Goal: Check status: Check status

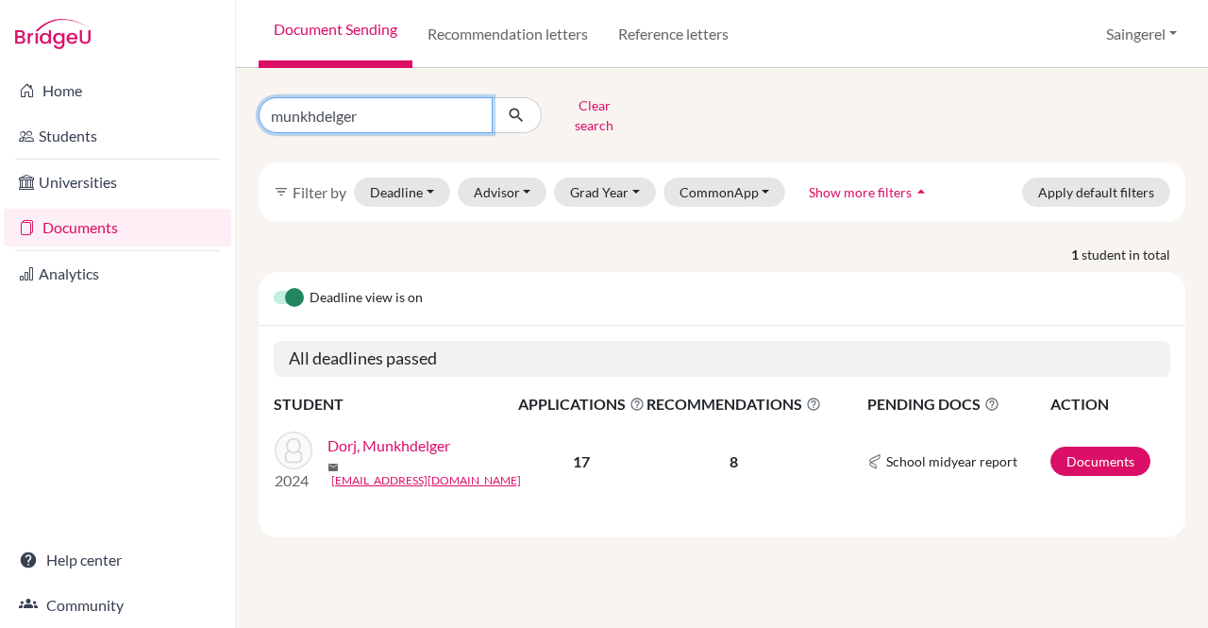
click at [476, 105] on input "munkhdelger" at bounding box center [376, 115] width 234 height 36
click at [429, 110] on input "Find student by name..." at bounding box center [376, 115] width 234 height 36
type input "[PERSON_NAME]"
click at [506, 112] on button "submit" at bounding box center [517, 115] width 50 height 36
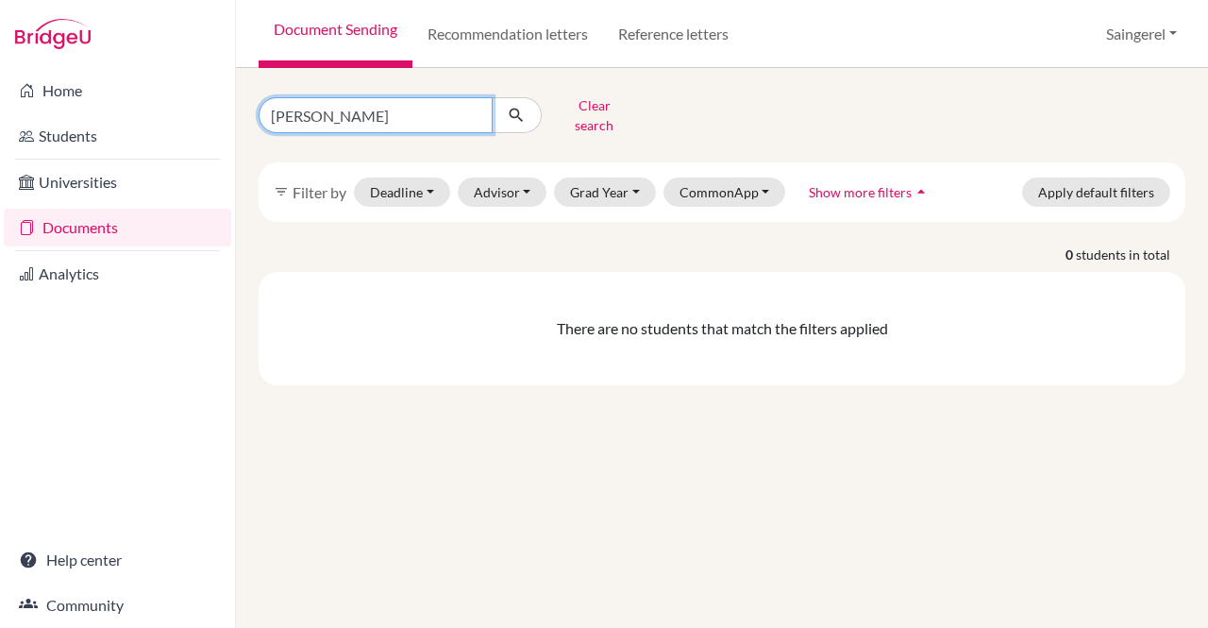
click at [429, 99] on input "[PERSON_NAME]" at bounding box center [376, 115] width 234 height 36
type input "sumiya"
click button "submit" at bounding box center [517, 115] width 50 height 36
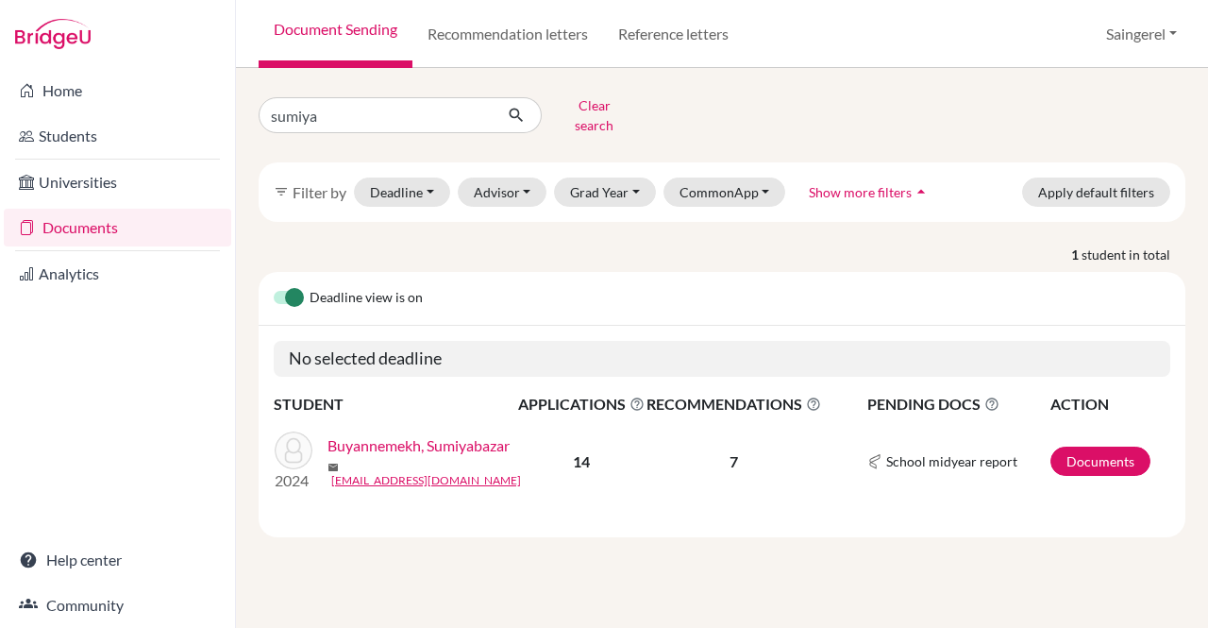
click at [489, 443] on link "Buyannemekh, Sumiyabazar" at bounding box center [419, 445] width 182 height 23
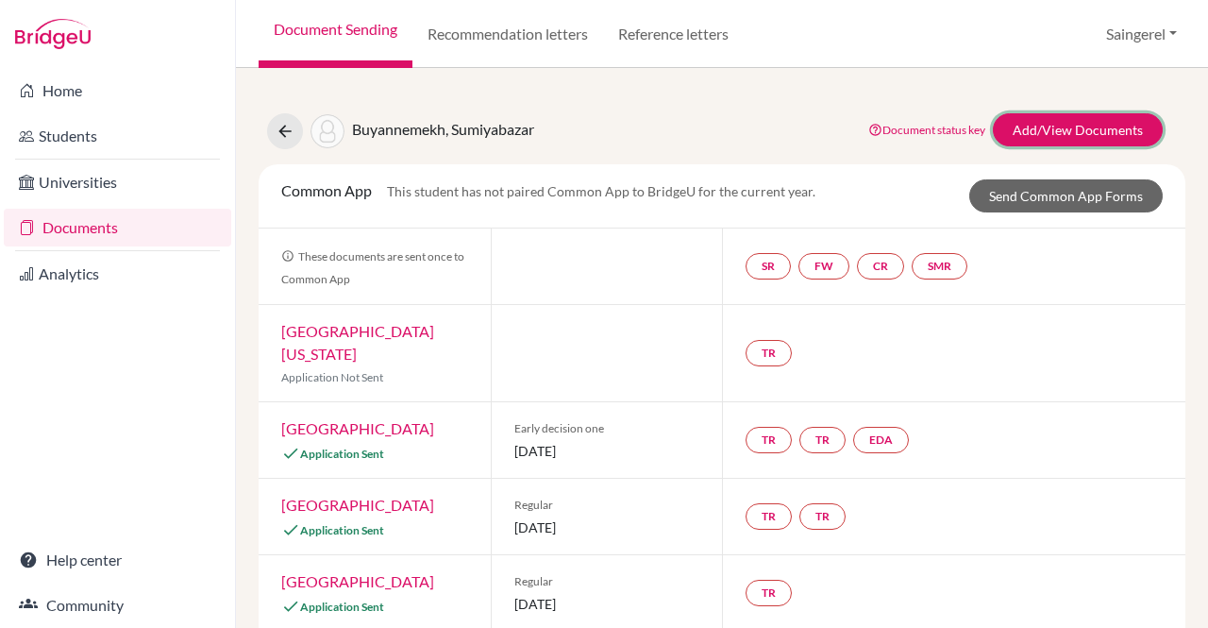
click at [1086, 135] on link "Add/View Documents" at bounding box center [1078, 129] width 170 height 33
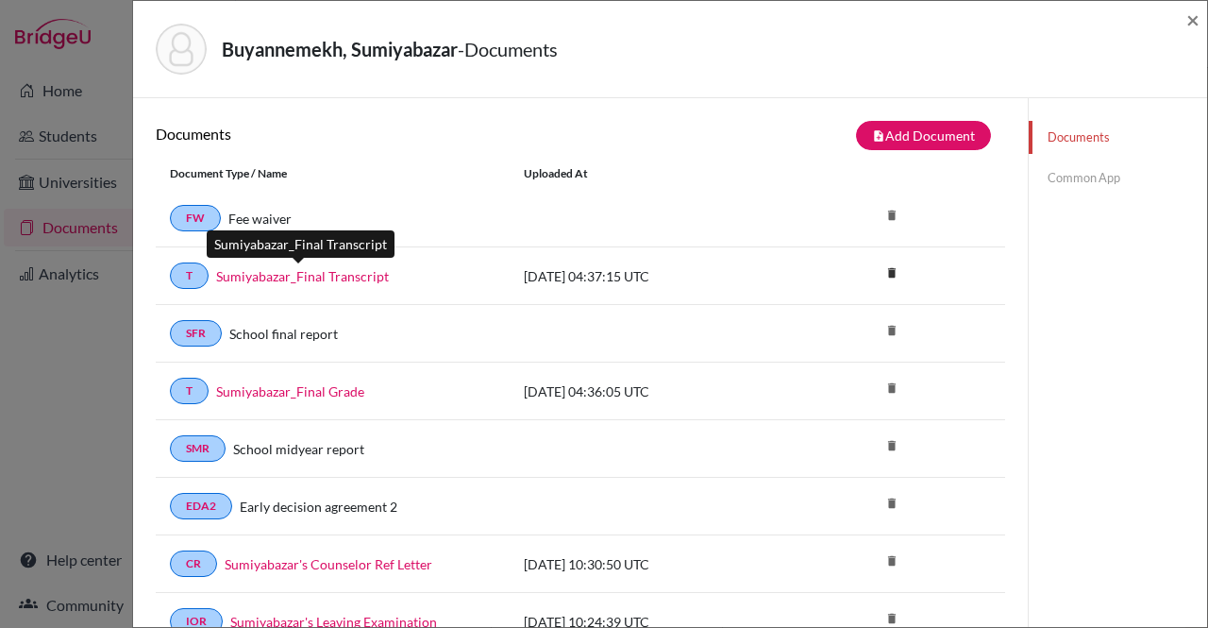
click at [355, 271] on link "Sumiyabazar_Final Transcript" at bounding box center [302, 276] width 173 height 20
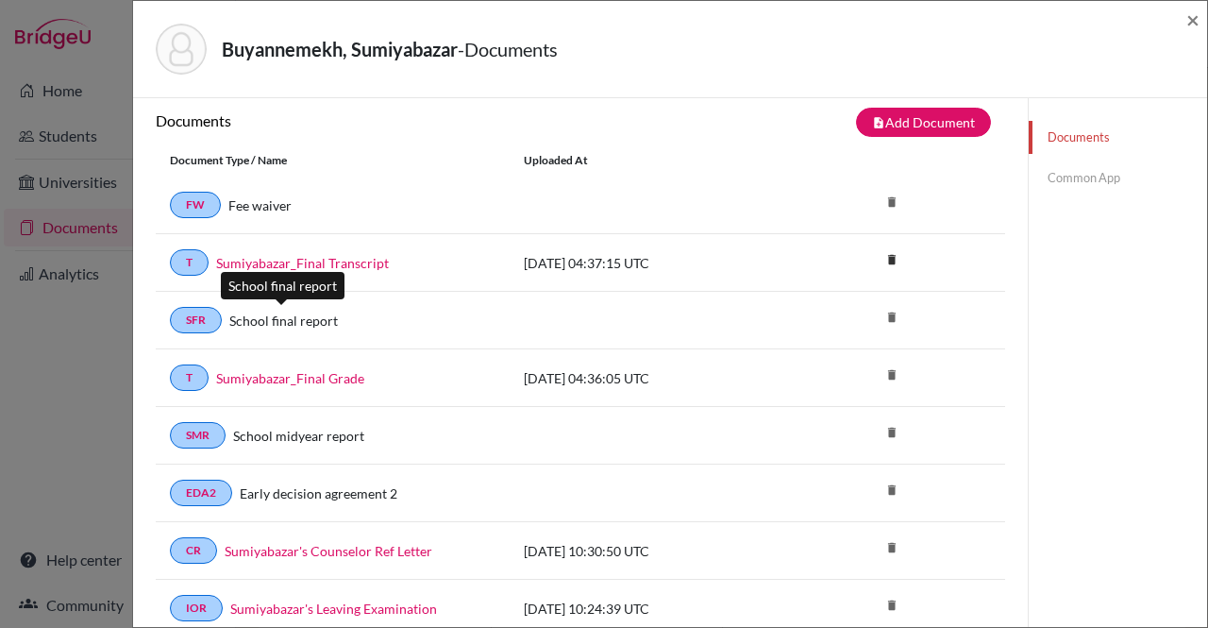
scroll to position [15, 0]
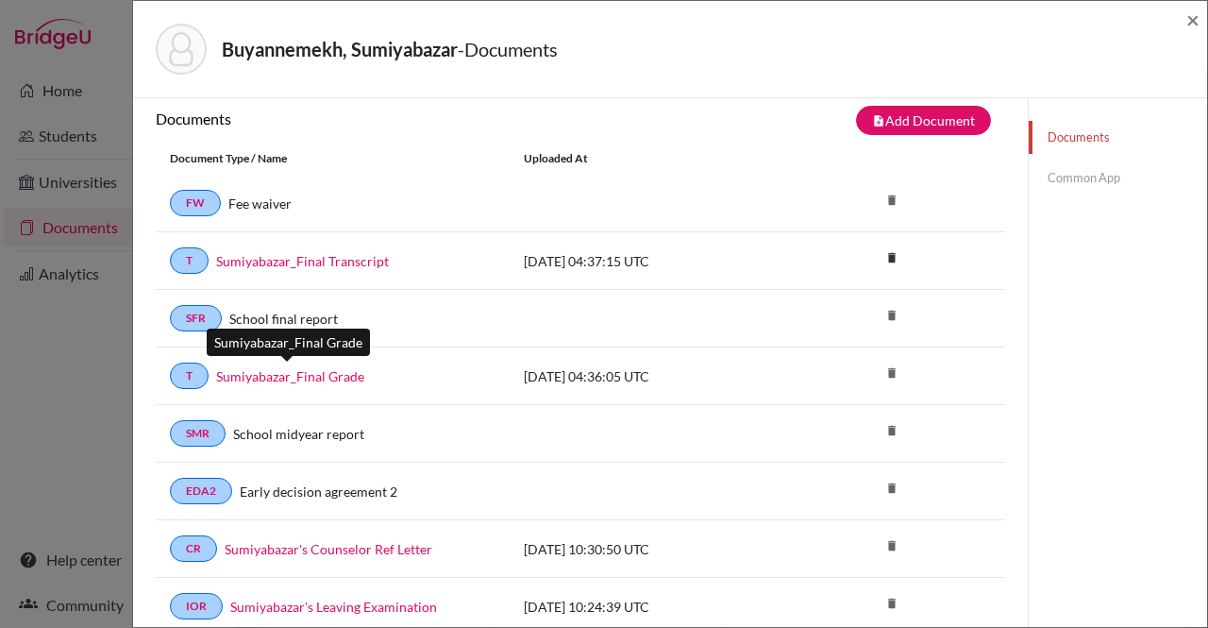
click at [324, 371] on link "Sumiyabazar_Final Grade" at bounding box center [290, 376] width 148 height 20
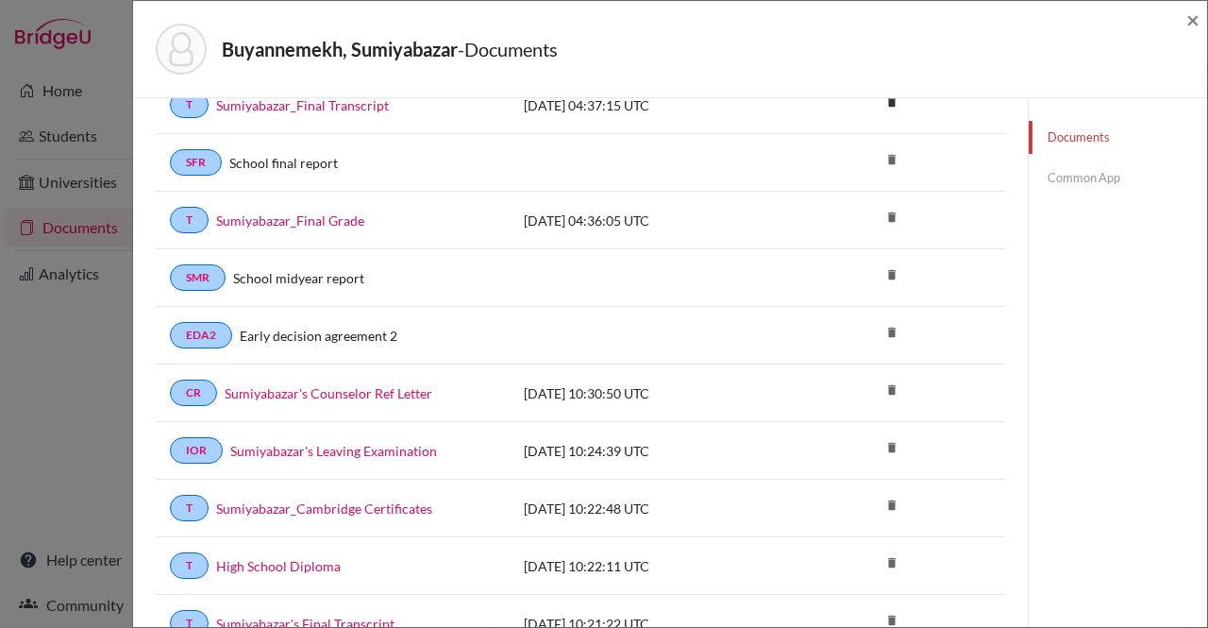
scroll to position [172, 0]
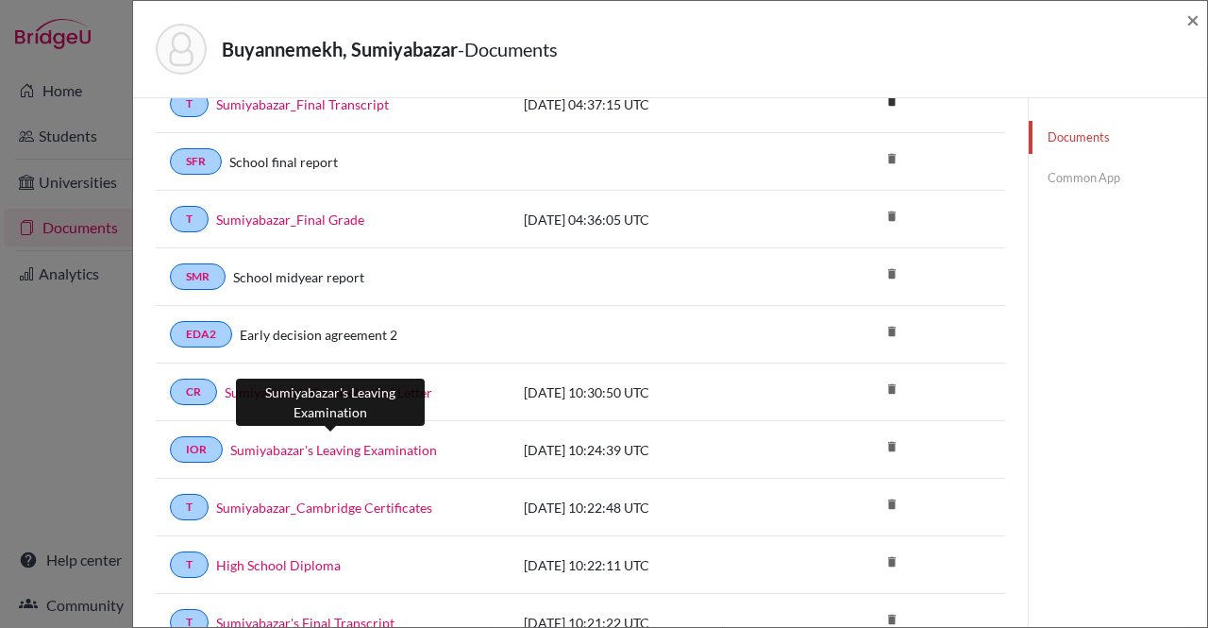
click at [366, 441] on link "Sumiyabazar's Leaving Examination" at bounding box center [333, 450] width 207 height 20
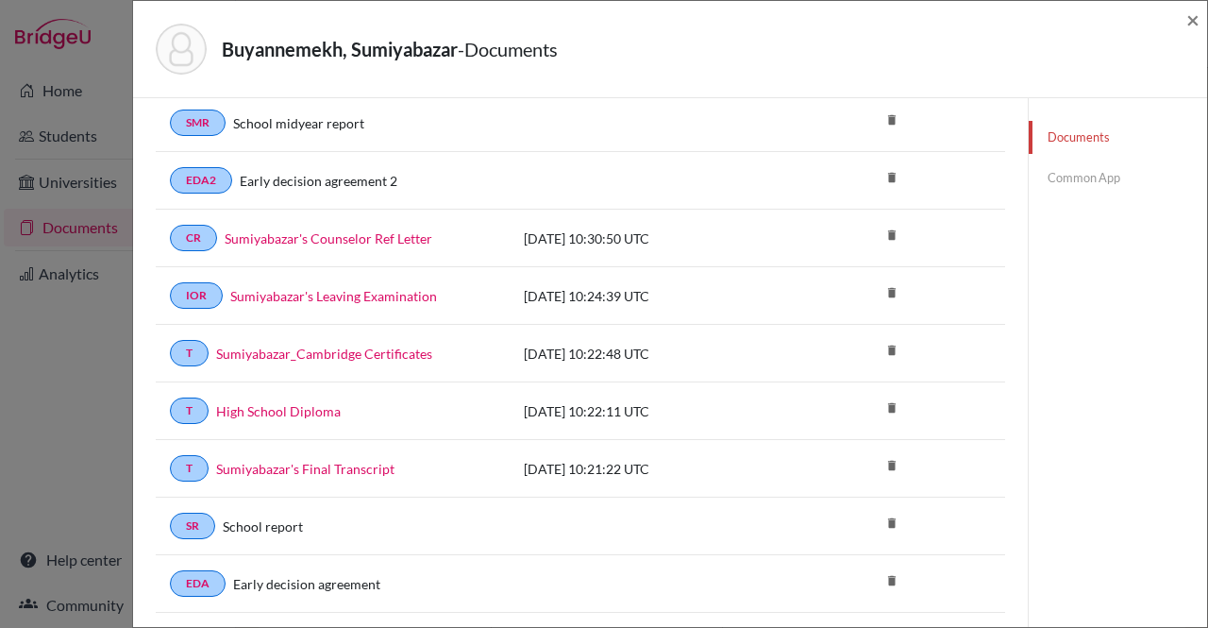
scroll to position [332, 0]
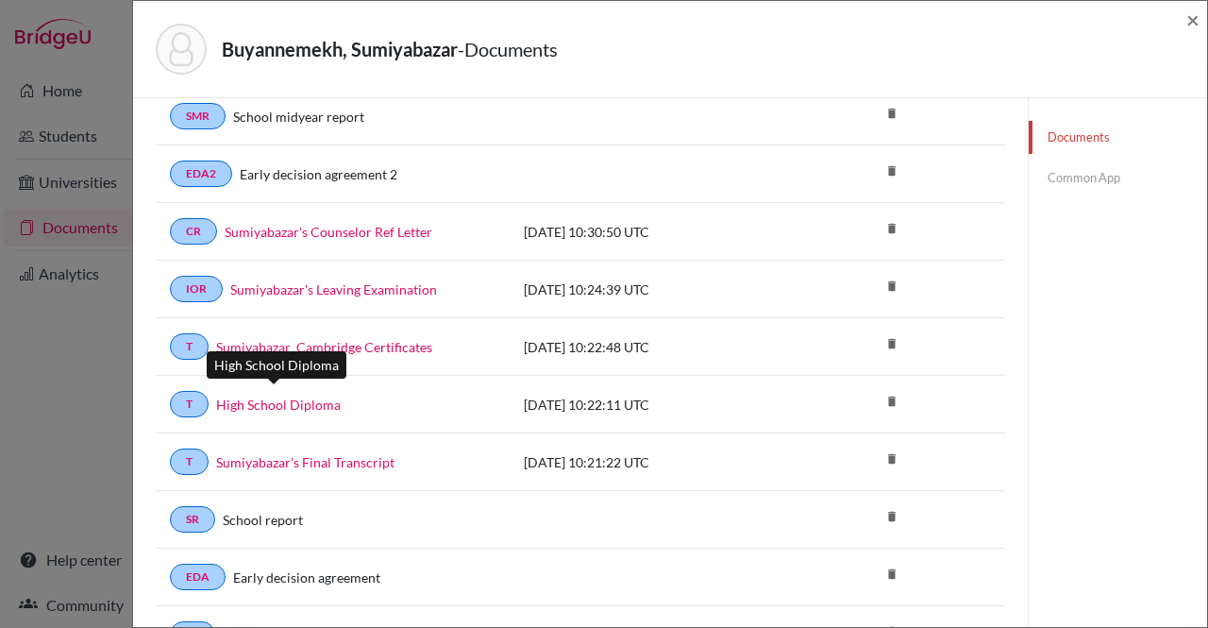
click at [295, 404] on link "High School Diploma" at bounding box center [278, 405] width 125 height 20
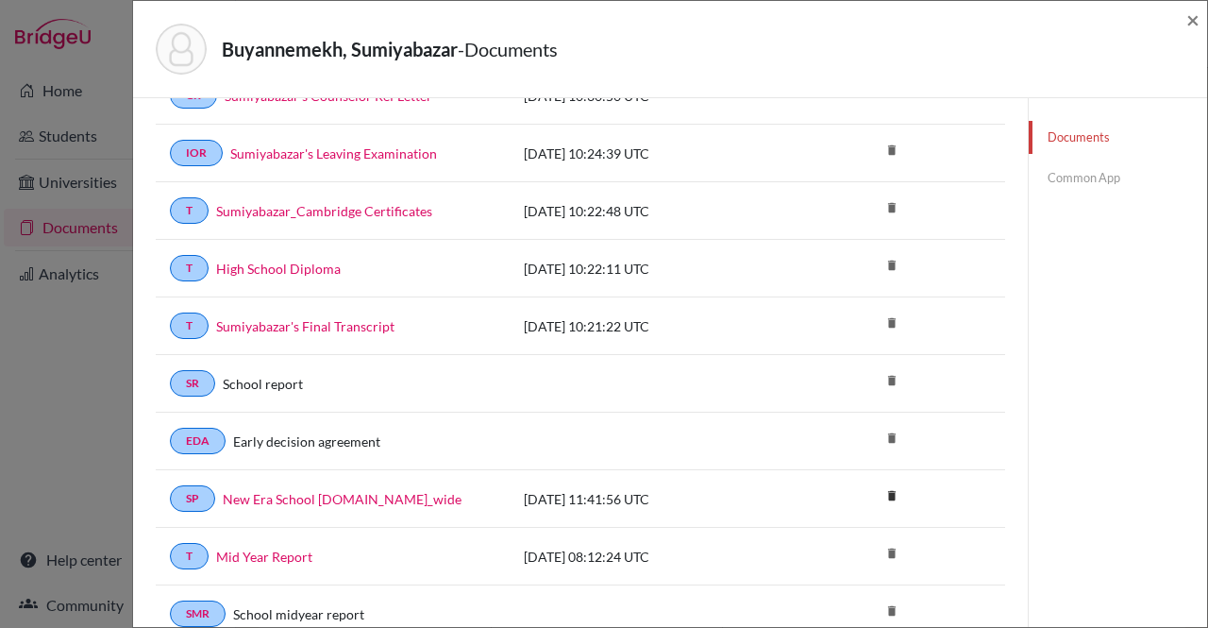
scroll to position [483, 0]
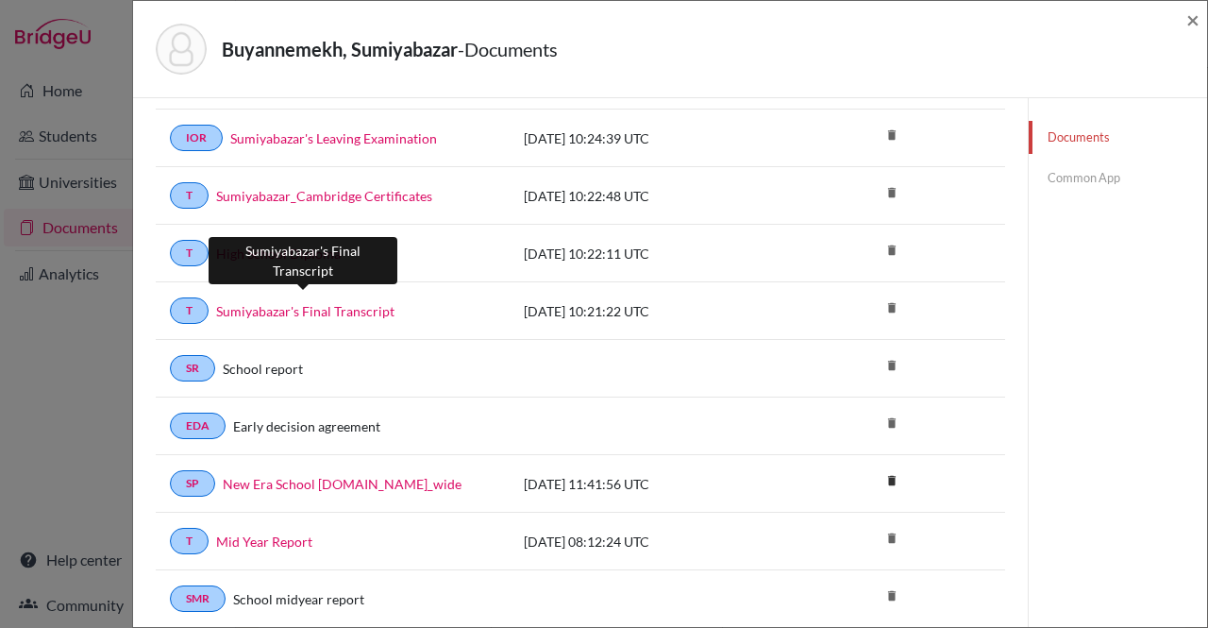
click at [366, 301] on link "Sumiyabazar's Final Transcript" at bounding box center [305, 311] width 178 height 20
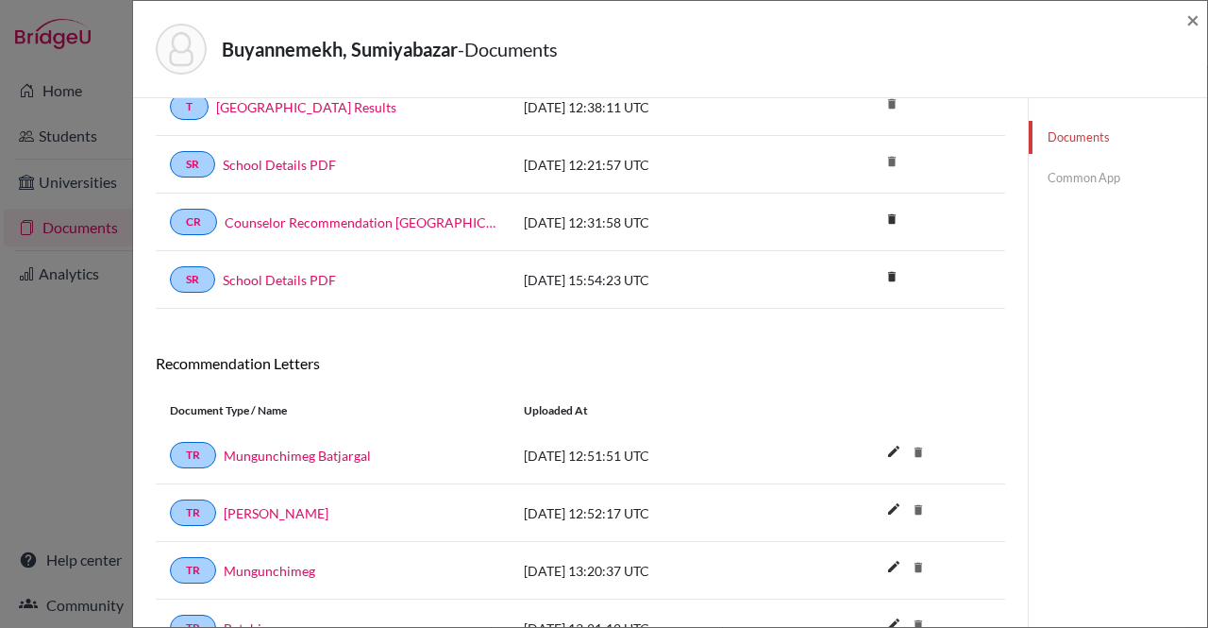
scroll to position [1340, 0]
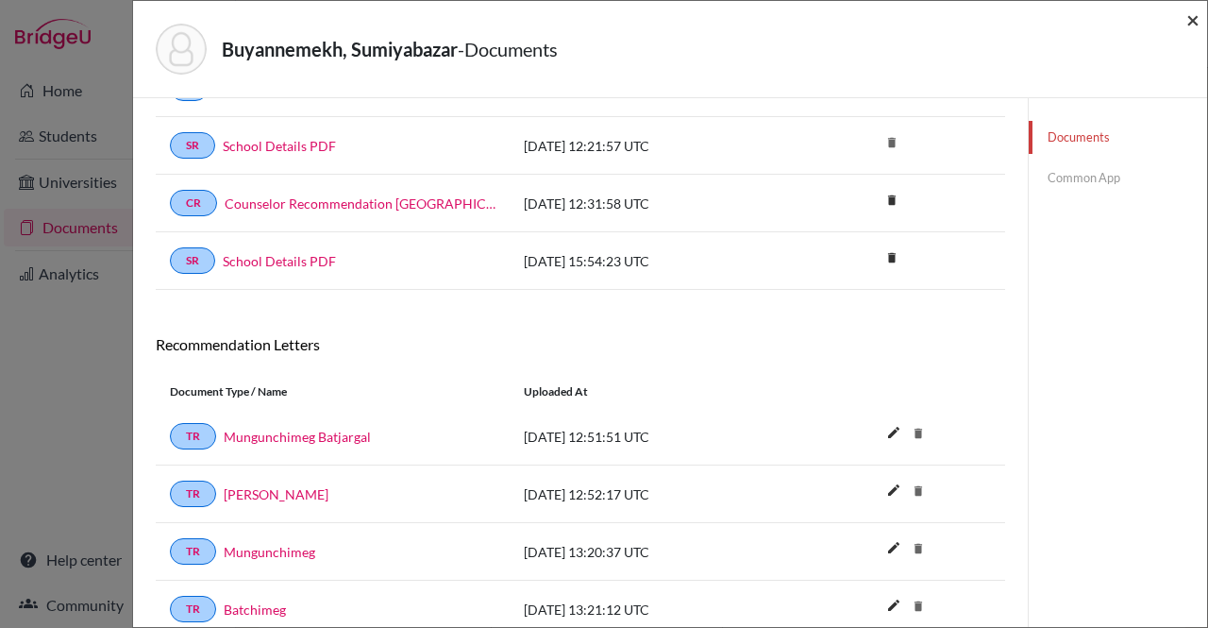
click at [1198, 22] on span "×" at bounding box center [1193, 19] width 13 height 27
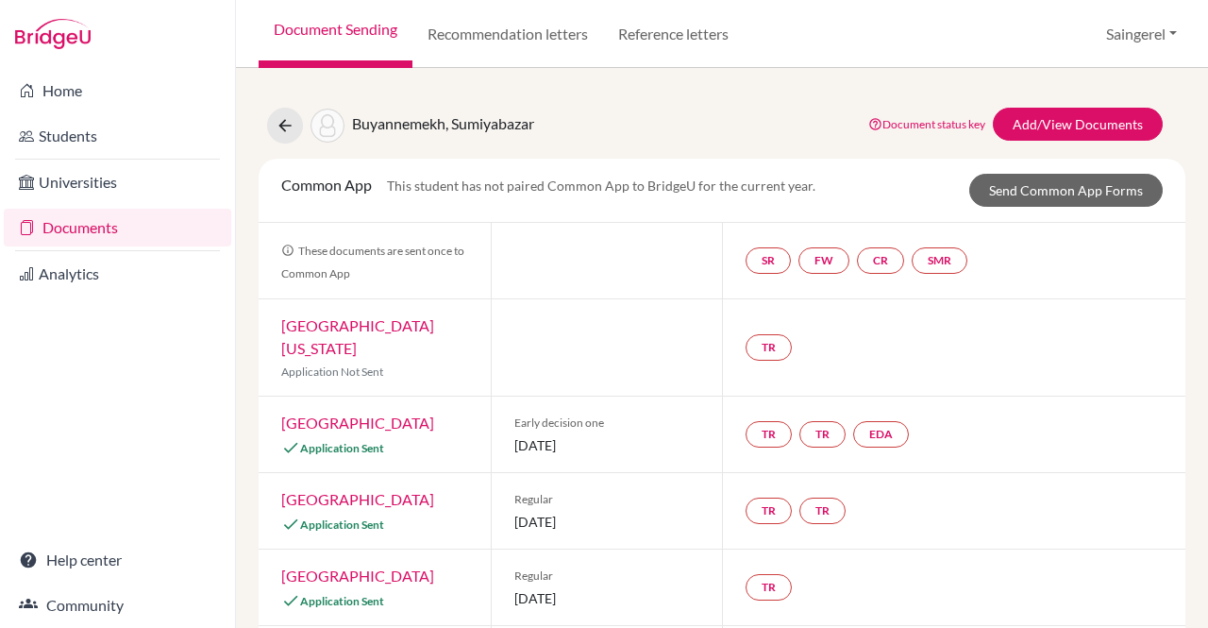
scroll to position [25, 0]
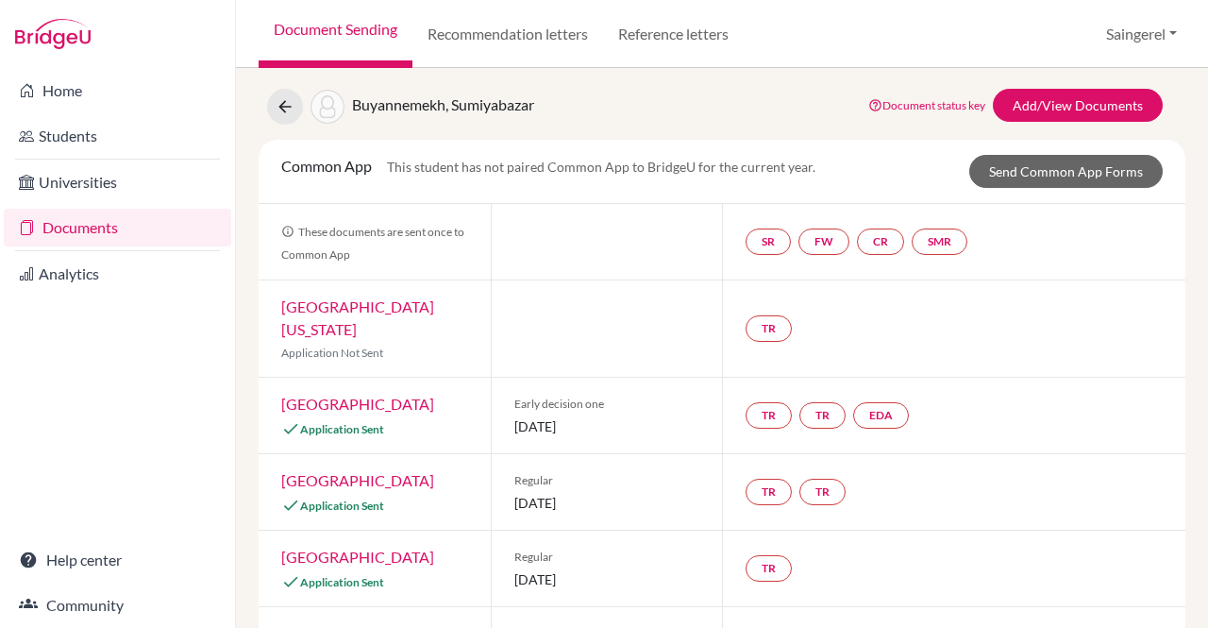
click at [360, 395] on link "[GEOGRAPHIC_DATA]" at bounding box center [357, 404] width 153 height 18
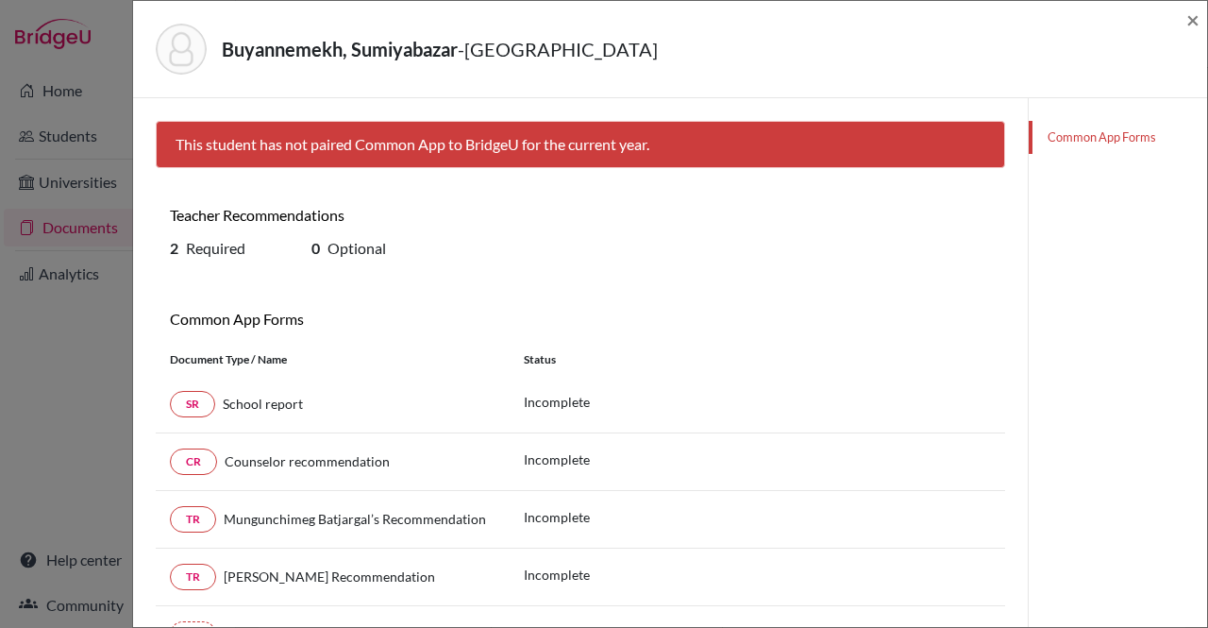
scroll to position [186, 0]
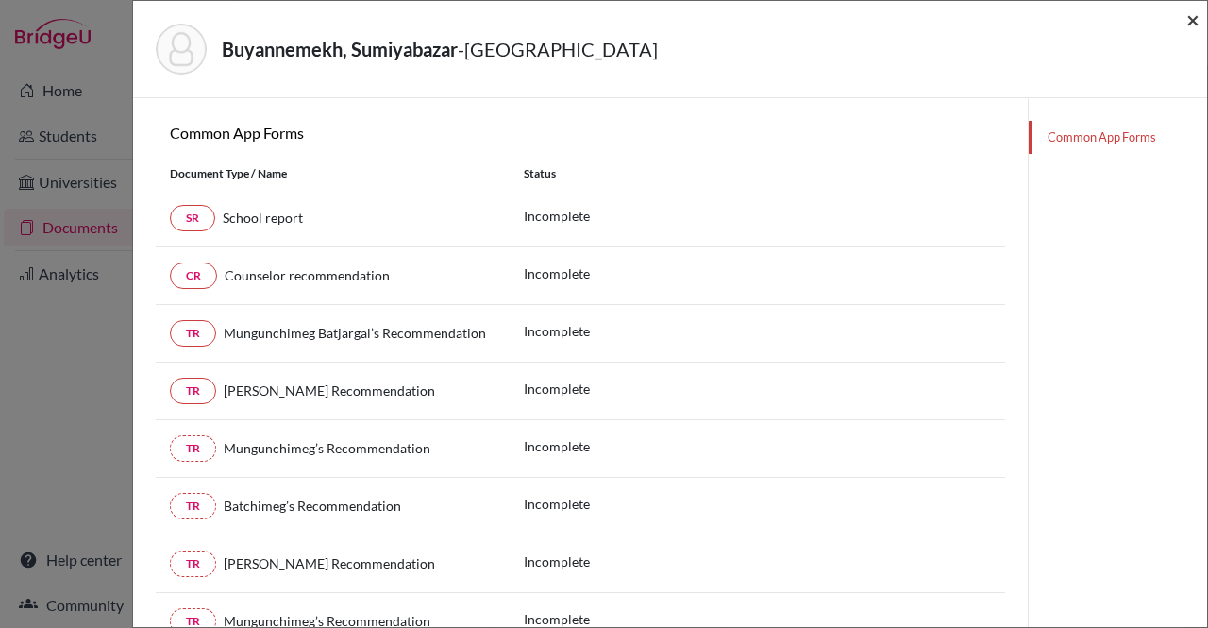
click at [1188, 18] on span "×" at bounding box center [1193, 19] width 13 height 27
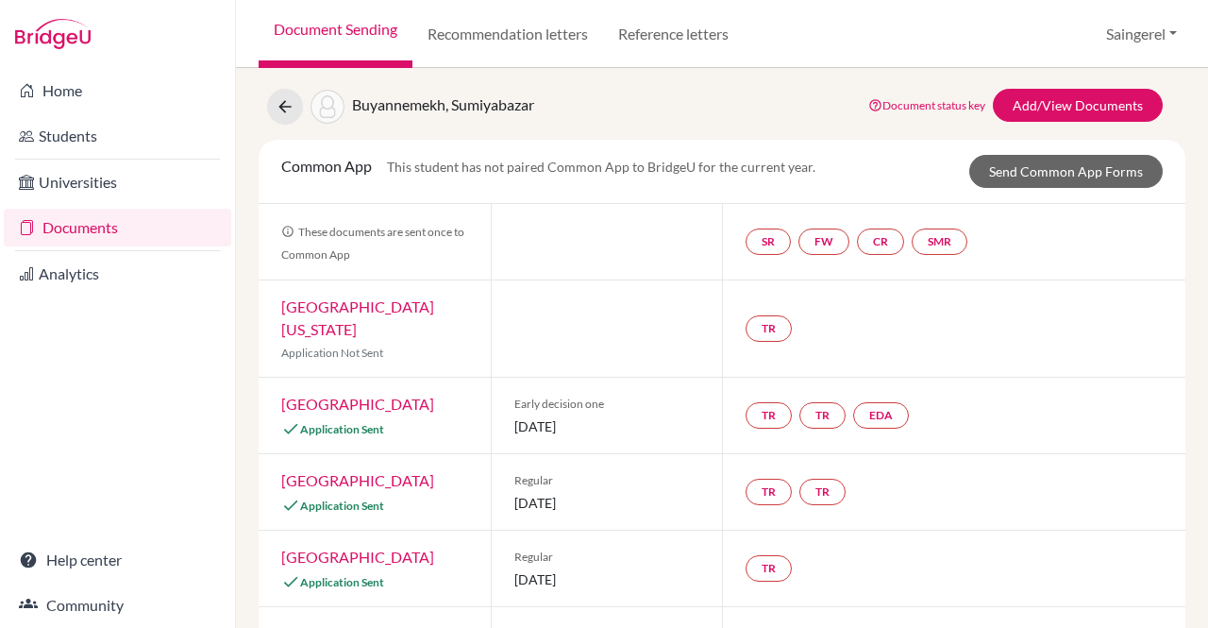
click at [147, 84] on link "Home" at bounding box center [118, 91] width 228 height 38
